Goal: Task Accomplishment & Management: Manage account settings

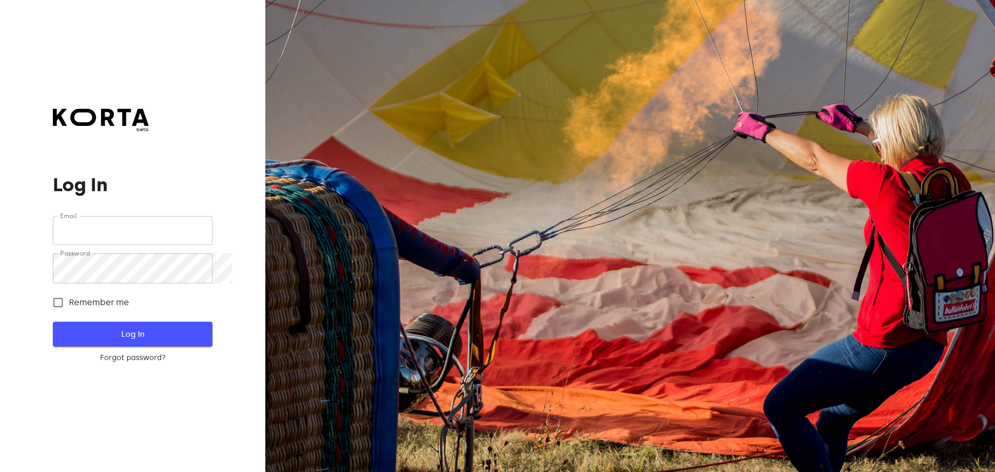
type input "[EMAIL_ADDRESS][DOMAIN_NAME]"
drag, startPoint x: 125, startPoint y: 345, endPoint x: 133, endPoint y: 344, distance: 8.3
click at [125, 341] on span "Log In" at bounding box center [132, 334] width 126 height 13
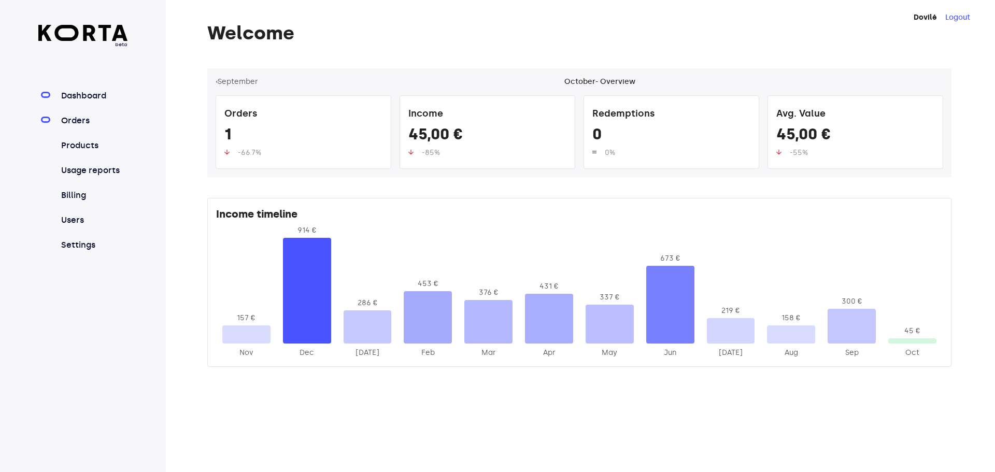
click at [84, 127] on link "Orders" at bounding box center [93, 121] width 69 height 12
